Goal: Task Accomplishment & Management: Use online tool/utility

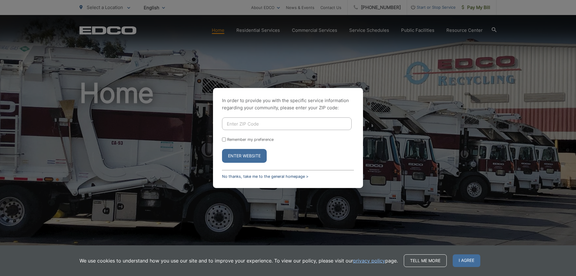
click at [236, 176] on link "No thanks, take me to the general homepage >" at bounding box center [265, 176] width 86 height 4
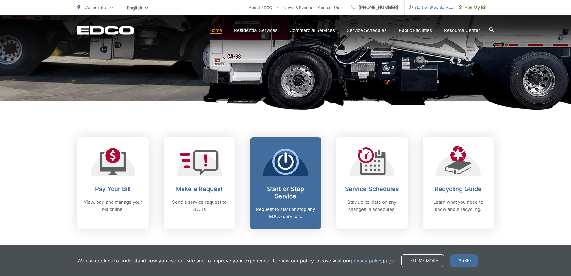
scroll to position [180, 0]
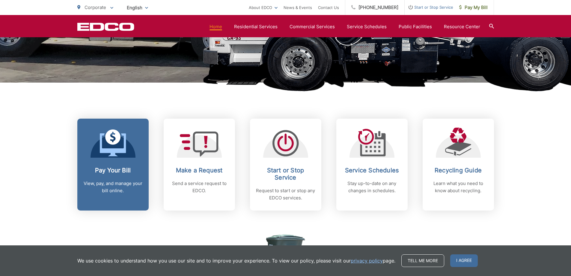
click at [126, 173] on h2 "Pay Your Bill" at bounding box center [112, 169] width 59 height 7
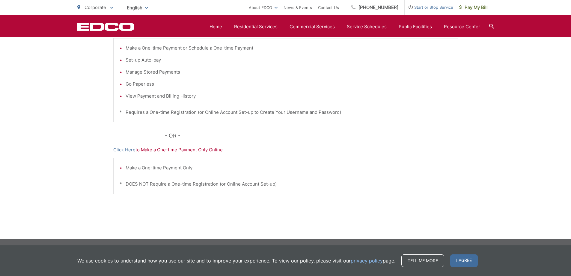
scroll to position [151, 0]
click at [125, 150] on link "Click Here" at bounding box center [124, 149] width 22 height 7
